Goal: Information Seeking & Learning: Understand process/instructions

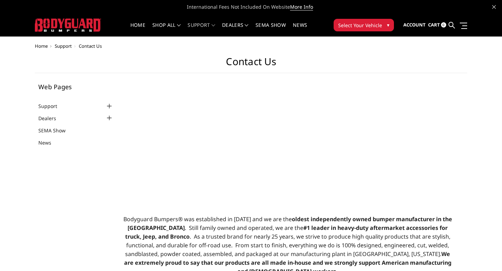
select select "US"
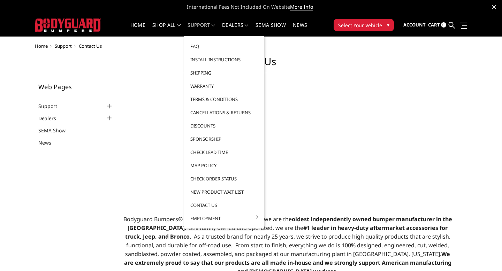
click at [204, 74] on link "Shipping" at bounding box center [224, 72] width 75 height 13
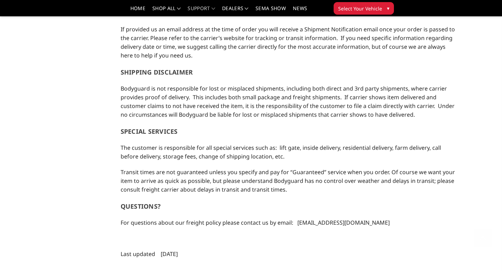
scroll to position [752, 0]
